Goal: Task Accomplishment & Management: Use online tool/utility

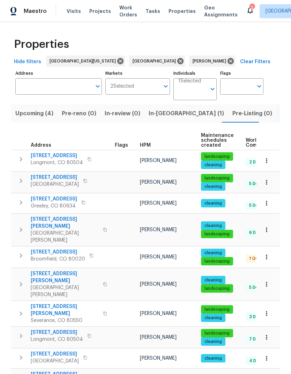
click at [29, 117] on span "Upcoming (4)" at bounding box center [34, 114] width 38 height 10
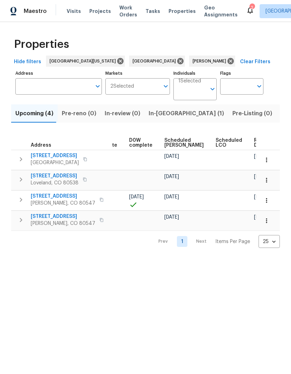
scroll to position [0, 176]
click at [178, 147] on span "Scheduled [PERSON_NAME]" at bounding box center [184, 143] width 39 height 10
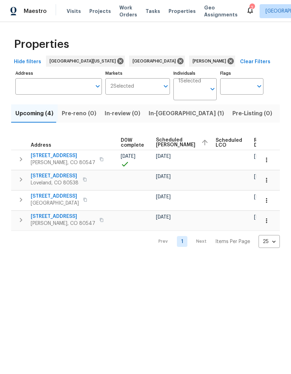
scroll to position [0, 184]
click at [281, 117] on span "Listed (20)" at bounding box center [296, 114] width 30 height 10
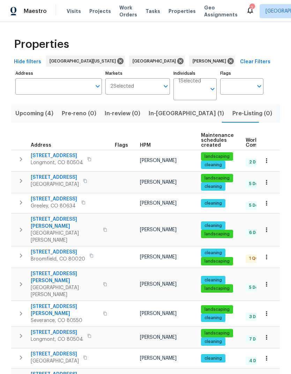
click at [34, 159] on span "[STREET_ADDRESS]" at bounding box center [57, 155] width 52 height 7
click at [164, 117] on span "In-[GEOGRAPHIC_DATA] (1)" at bounding box center [186, 114] width 75 height 10
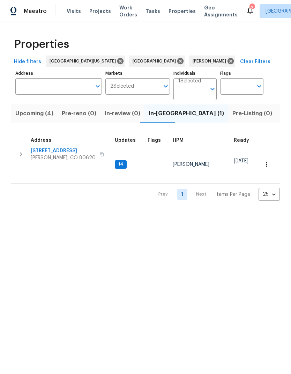
click at [42, 158] on span "[PERSON_NAME], CO 80620" at bounding box center [63, 157] width 65 height 7
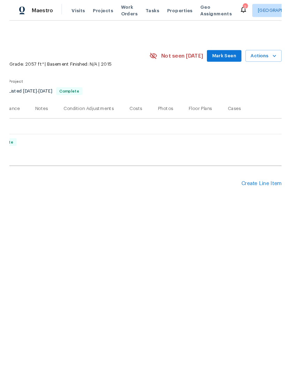
scroll to position [0, 103]
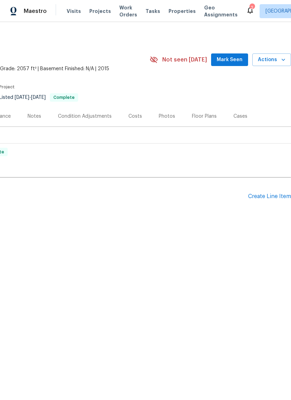
click at [273, 196] on div "Create Line Item" at bounding box center [269, 196] width 43 height 7
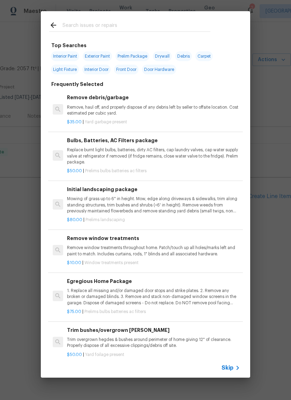
click at [67, 24] on input "text" at bounding box center [137, 26] width 148 height 10
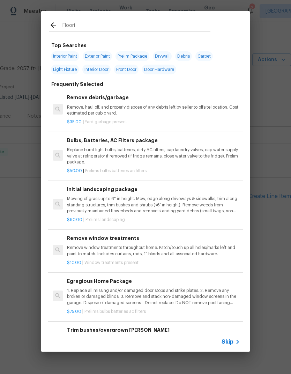
type input "Floorin"
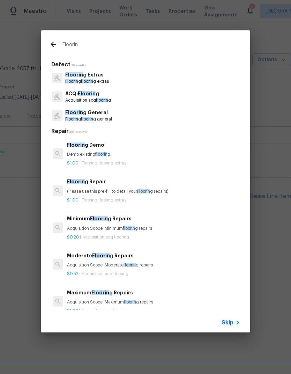
click at [66, 79] on p "Floorin g floorin g extras" at bounding box center [87, 82] width 44 height 6
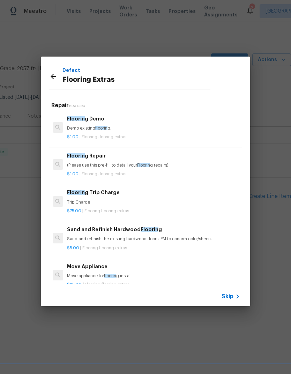
click at [70, 118] on span "Floorin" at bounding box center [76, 118] width 18 height 5
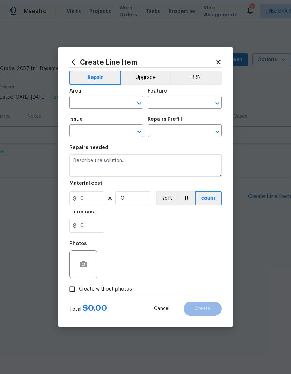
type input "Overall Flooring"
type input "Flooring Extras"
type input "Flooring Demo $1.00"
type textarea "Demo existing flooring."
type input "1"
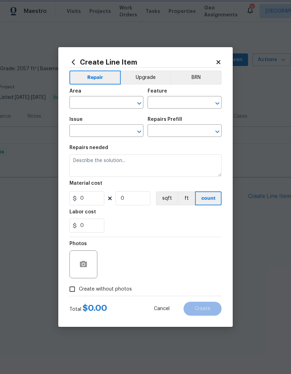
type input "1"
click at [82, 105] on input "text" at bounding box center [96, 103] width 54 height 11
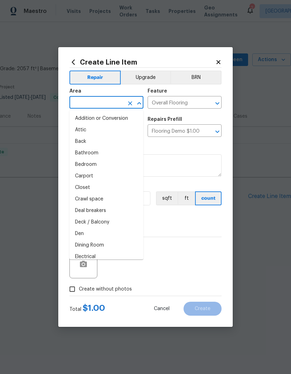
click at [72, 181] on li "Carport" at bounding box center [106, 176] width 74 height 12
type input "Carport"
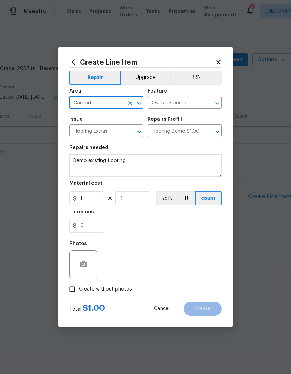
click at [110, 162] on textarea "Demo existing flooring." at bounding box center [145, 165] width 152 height 22
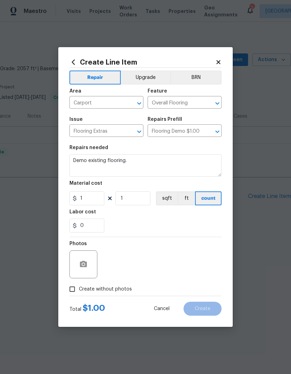
click at [211, 223] on div "0" at bounding box center [145, 226] width 152 height 14
click at [91, 294] on label "Create without photos" at bounding box center [99, 288] width 66 height 13
click at [79, 294] on input "Create without photos" at bounding box center [72, 288] width 13 height 13
checkbox input "true"
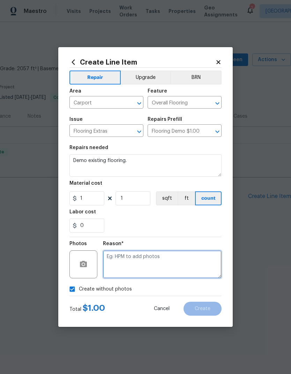
click at [200, 266] on textarea at bounding box center [162, 264] width 119 height 28
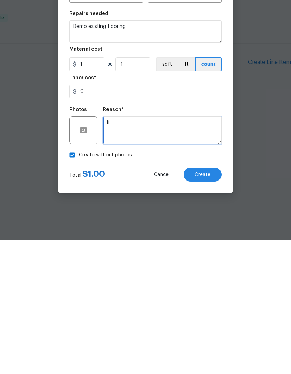
type textarea "Ii"
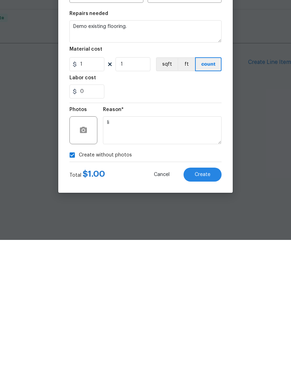
click at [215, 302] on button "Create" at bounding box center [203, 309] width 38 height 14
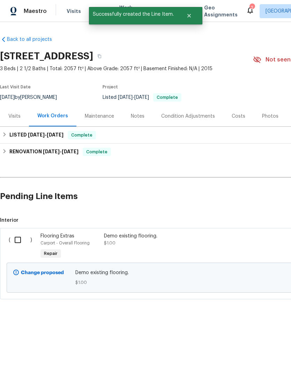
scroll to position [0, 0]
click at [17, 243] on input "checkbox" at bounding box center [20, 240] width 20 height 15
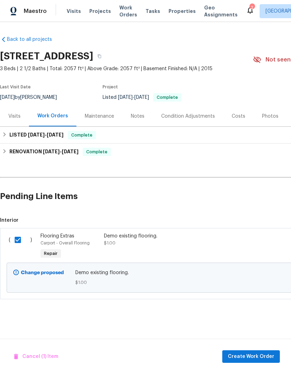
click at [17, 240] on input "checkbox" at bounding box center [20, 240] width 20 height 15
checkbox input "false"
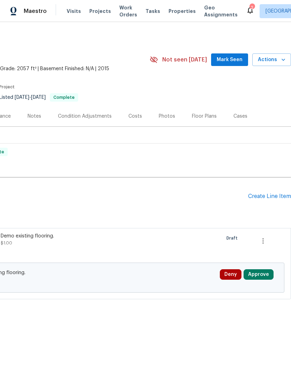
scroll to position [0, 103]
click at [262, 244] on icon "button" at bounding box center [263, 241] width 8 height 8
click at [271, 246] on li "Cancel" at bounding box center [268, 241] width 27 height 12
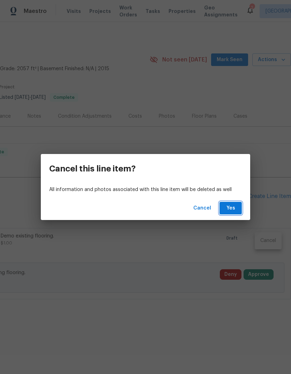
click at [241, 212] on button "Yes" at bounding box center [231, 208] width 22 height 13
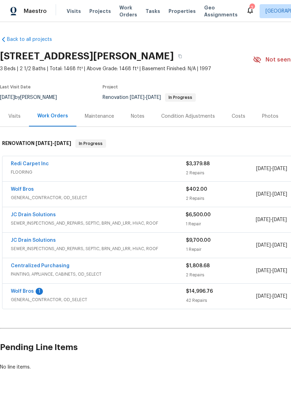
click at [9, 186] on div "Wolf Bros GENERAL_CONTRACTOR, OD_SELECT $402.00 2 Repairs 8/21/2025 - 8/27/2025…" at bounding box center [197, 194] width 390 height 25
click at [16, 189] on link "Wolf Bros" at bounding box center [22, 189] width 23 height 5
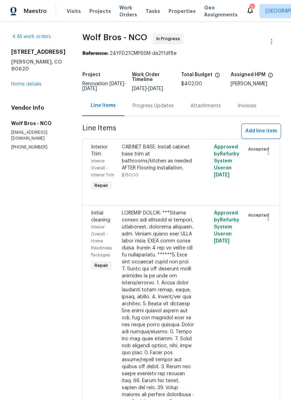
click at [255, 137] on button "Add line item" at bounding box center [261, 131] width 37 height 13
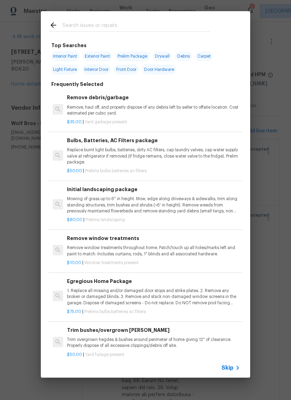
click at [71, 60] on span "Interior Paint" at bounding box center [65, 56] width 28 height 10
type input "Interior Paint"
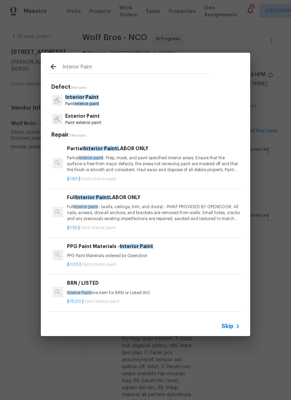
click at [64, 108] on div "Interior Paint Paint interior paint" at bounding box center [145, 100] width 193 height 19
click at [84, 94] on p "Interior Paint" at bounding box center [82, 97] width 34 height 7
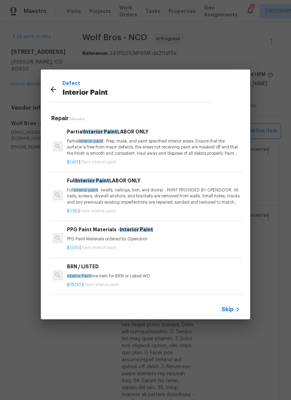
click at [282, 253] on div "Defect Interior Paint Repair 7 Results Partial Interior Paint LABOR ONLY Partia…" at bounding box center [145, 194] width 291 height 389
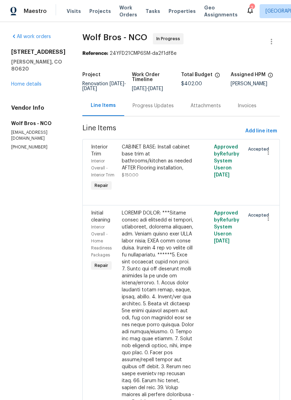
click at [25, 71] on div "3217 Birney Ct Evans, CO 80620 Home details" at bounding box center [38, 68] width 54 height 39
click at [26, 86] on div "All work orders 3217 Birney Ct Evans, CO 80620 Home details Vendor Info Wolf Br…" at bounding box center [38, 91] width 54 height 117
click at [13, 70] on div "3217 Birney Ct Evans, CO 80620 Home details" at bounding box center [38, 68] width 54 height 39
click at [18, 69] on div "3217 Birney Ct Evans, CO 80620 Home details" at bounding box center [38, 68] width 54 height 39
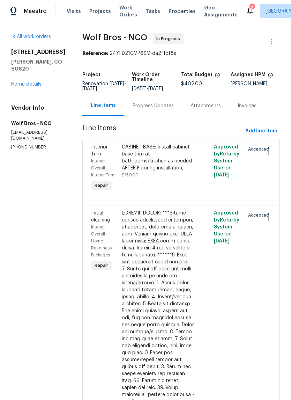
click at [24, 84] on div "All work orders 3217 Birney Ct Evans, CO 80620 Home details Vendor Info Wolf Br…" at bounding box center [38, 91] width 54 height 117
click at [25, 104] on h4 "Vendor Info" at bounding box center [38, 107] width 54 height 7
click at [21, 82] on link "Home details" at bounding box center [26, 84] width 30 height 5
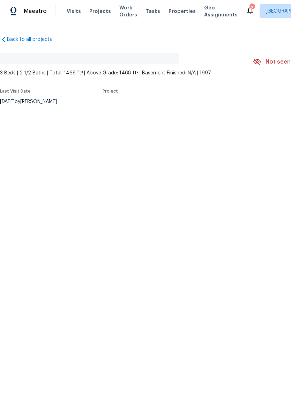
click at [20, 76] on section "No address found 3 Beds | 2 1/2 Baths | Total: 1468 ft² | Above Grade: 1468 ft²…" at bounding box center [197, 78] width 395 height 63
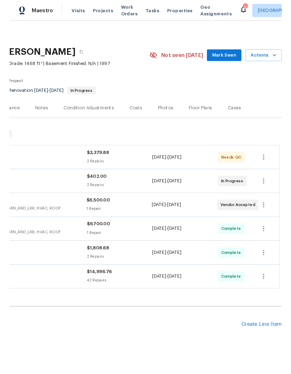
scroll to position [1, 103]
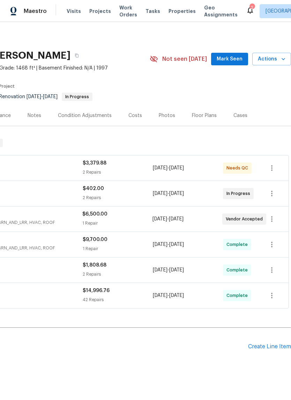
click at [265, 348] on div "Create Line Item" at bounding box center [269, 346] width 43 height 7
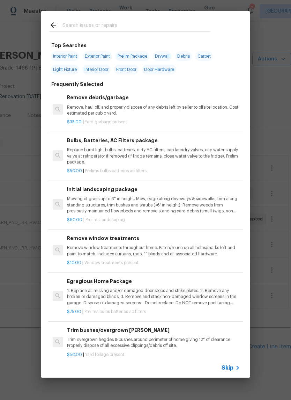
click at [61, 60] on span "Interior Paint" at bounding box center [65, 56] width 28 height 10
type input "Interior Paint"
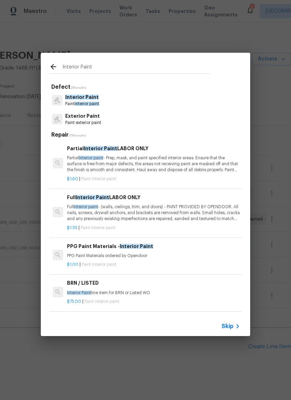
click at [75, 153] on div "Partial Interior Paint LABOR ONLY Partial Interior paint - Prep, mask, and pain…" at bounding box center [153, 159] width 173 height 29
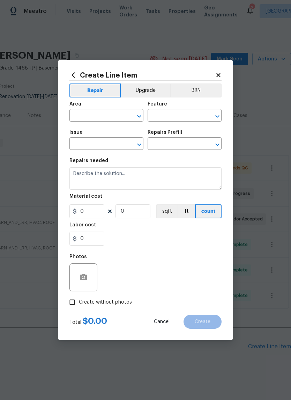
type input "Overall Paint"
type input "Interior Paint"
type input "Partial Interior Paint LABOR ONLY $1.60"
type textarea "Partial Interior paint - Prep, mask, and paint specified interior areas. Ensure…"
type input "1.6"
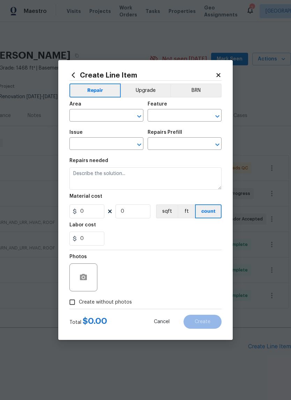
type input "1"
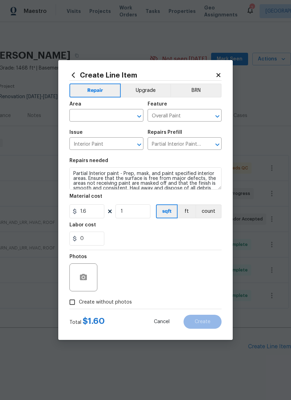
click at [86, 111] on input "text" at bounding box center [96, 116] width 54 height 11
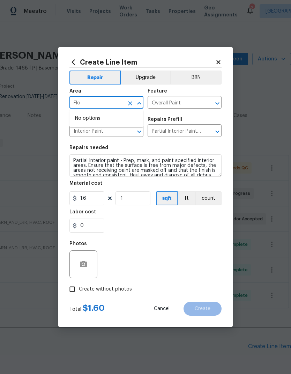
type input "Flo"
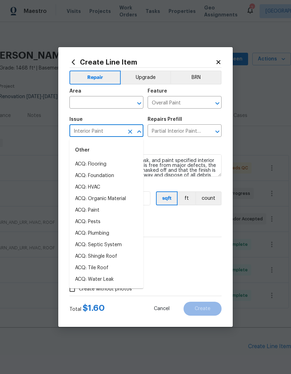
click at [85, 105] on input "text" at bounding box center [96, 103] width 54 height 11
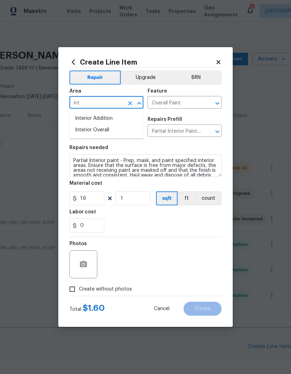
click at [90, 131] on li "Interior Overall" at bounding box center [106, 130] width 74 height 12
type input "Interior Overall"
click at [220, 217] on div "Labor cost" at bounding box center [145, 214] width 152 height 9
click at [72, 289] on input "Create without photos" at bounding box center [72, 288] width 13 height 13
checkbox input "true"
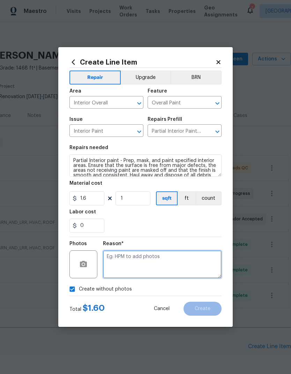
click at [207, 260] on textarea at bounding box center [162, 264] width 119 height 28
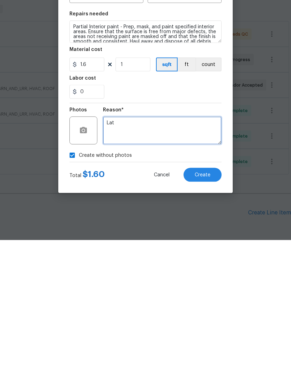
type textarea "Lat"
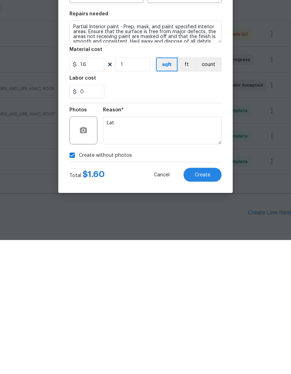
click at [194, 302] on button "Create" at bounding box center [203, 309] width 38 height 14
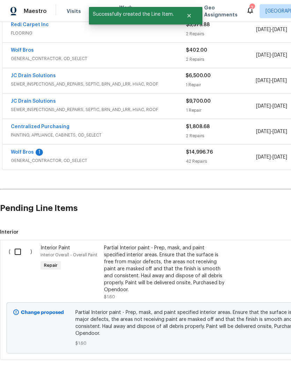
scroll to position [139, 0]
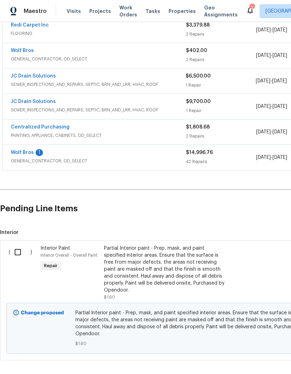
click at [12, 245] on input "checkbox" at bounding box center [20, 252] width 20 height 15
checkbox input "true"
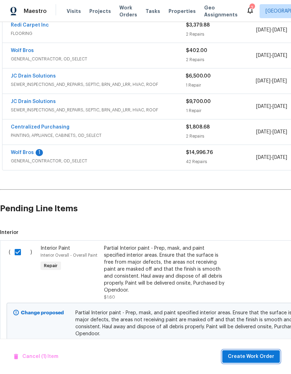
click at [249, 357] on span "Create Work Order" at bounding box center [251, 356] width 46 height 9
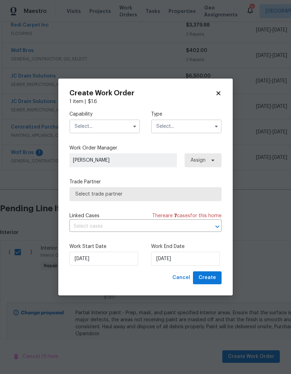
click at [82, 129] on input "text" at bounding box center [104, 126] width 71 height 14
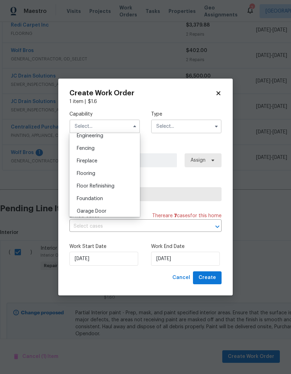
scroll to position [238, 0]
click at [78, 175] on span "Flooring" at bounding box center [86, 174] width 19 height 5
type input "Flooring"
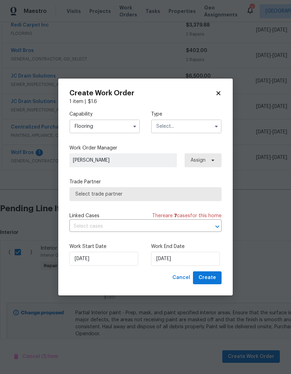
click at [83, 192] on span "Select trade partner" at bounding box center [145, 194] width 140 height 7
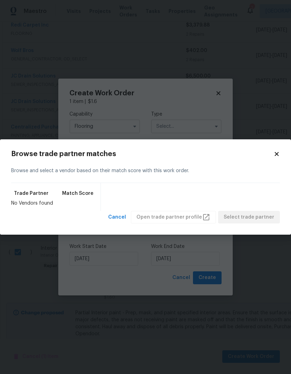
click at [272, 154] on h2 "Browse trade partner matches" at bounding box center [142, 153] width 263 height 7
click at [278, 152] on icon at bounding box center [277, 154] width 6 height 6
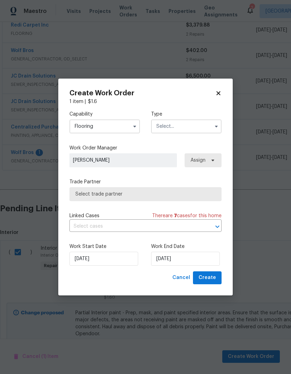
click at [191, 132] on input "text" at bounding box center [186, 126] width 71 height 14
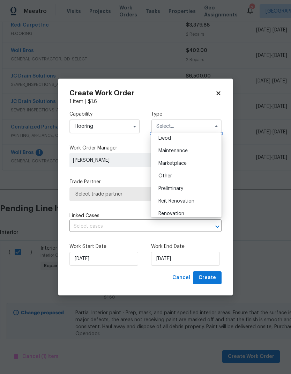
scroll to position [103, 0]
click at [196, 213] on div "Renovation" at bounding box center [186, 213] width 67 height 13
type input "Renovation"
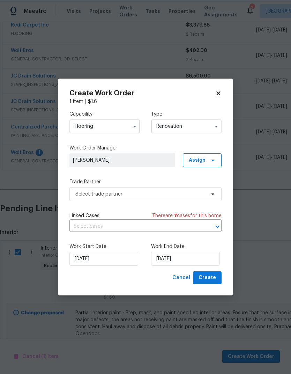
scroll to position [0, 0]
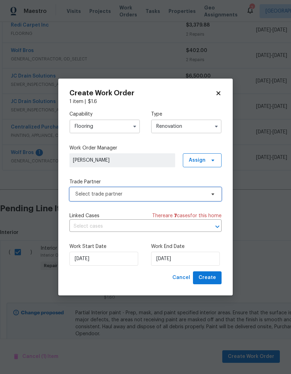
click at [87, 195] on span "Select trade partner" at bounding box center [140, 194] width 130 height 7
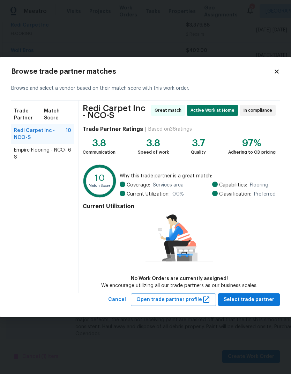
click at [278, 70] on icon at bounding box center [277, 71] width 4 height 4
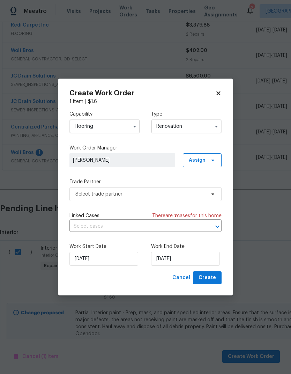
click at [81, 123] on input "Flooring" at bounding box center [104, 126] width 71 height 14
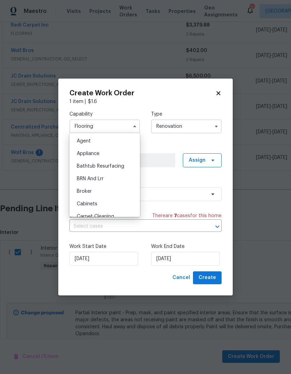
click at [85, 122] on input "Flooring" at bounding box center [104, 126] width 71 height 14
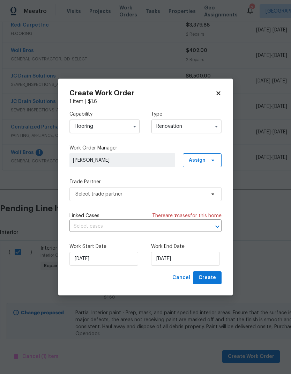
click at [85, 127] on input "Flooring" at bounding box center [104, 126] width 71 height 14
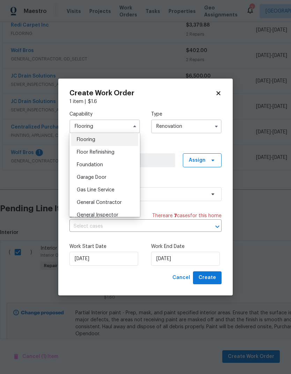
scroll to position [272, 0]
click at [76, 152] on div "Floor Refinishing" at bounding box center [104, 152] width 67 height 13
type input "Floor Refinishing"
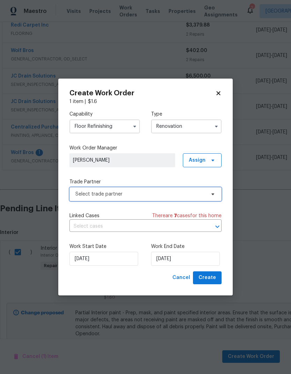
click at [77, 191] on span "Select trade partner" at bounding box center [140, 194] width 130 height 7
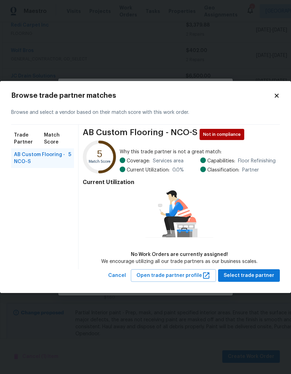
click at [281, 92] on div "Browse trade partner matches Browse and select a vendor based on their match sc…" at bounding box center [145, 187] width 291 height 212
click at [277, 97] on icon at bounding box center [277, 96] width 4 height 4
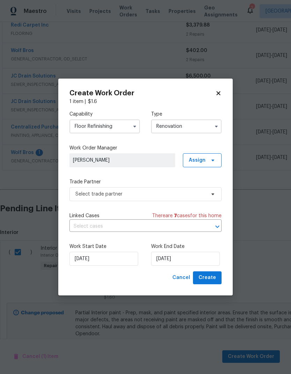
click at [221, 90] on icon at bounding box center [218, 93] width 6 height 6
checkbox input "false"
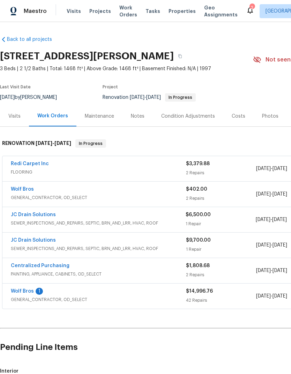
scroll to position [0, 0]
